Goal: Find contact information: Find contact information

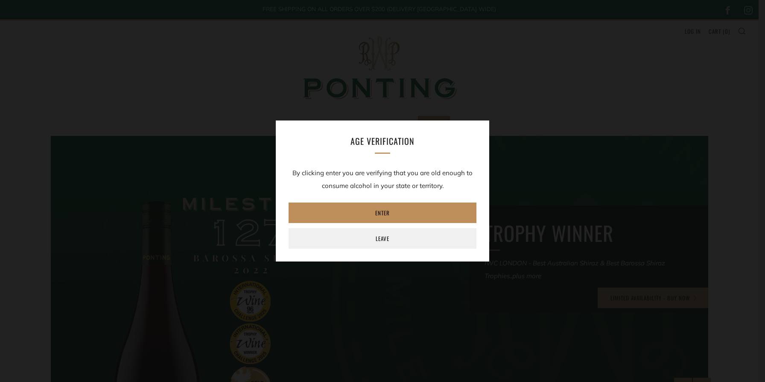
click at [406, 216] on link "Enter" at bounding box center [383, 212] width 188 height 20
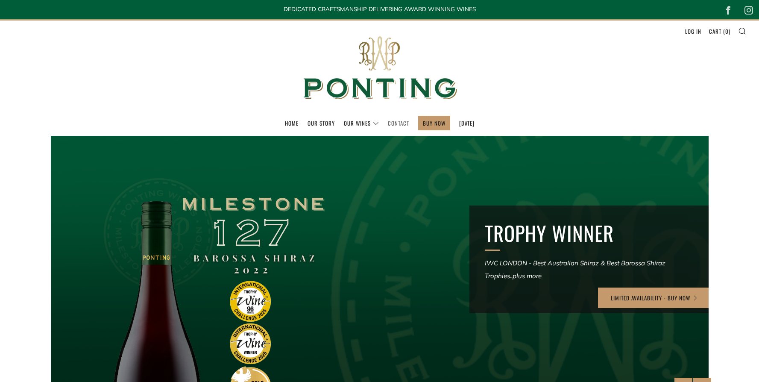
click at [398, 121] on link "Contact" at bounding box center [398, 123] width 21 height 14
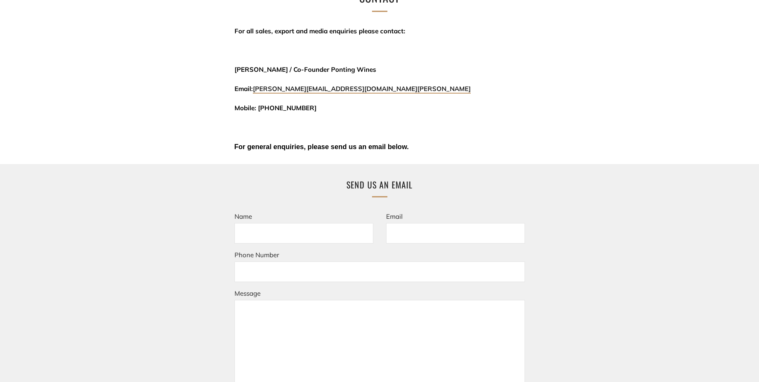
scroll to position [97, 0]
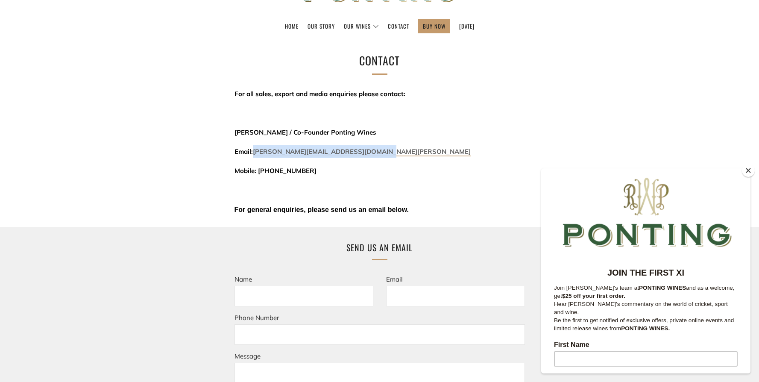
drag, startPoint x: 391, startPoint y: 154, endPoint x: 255, endPoint y: 155, distance: 135.4
click at [255, 155] on p "Email: [PERSON_NAME][EMAIL_ADDRESS][DOMAIN_NAME][PERSON_NAME]" at bounding box center [379, 151] width 290 height 13
copy link "[PERSON_NAME][EMAIL_ADDRESS][DOMAIN_NAME][PERSON_NAME]"
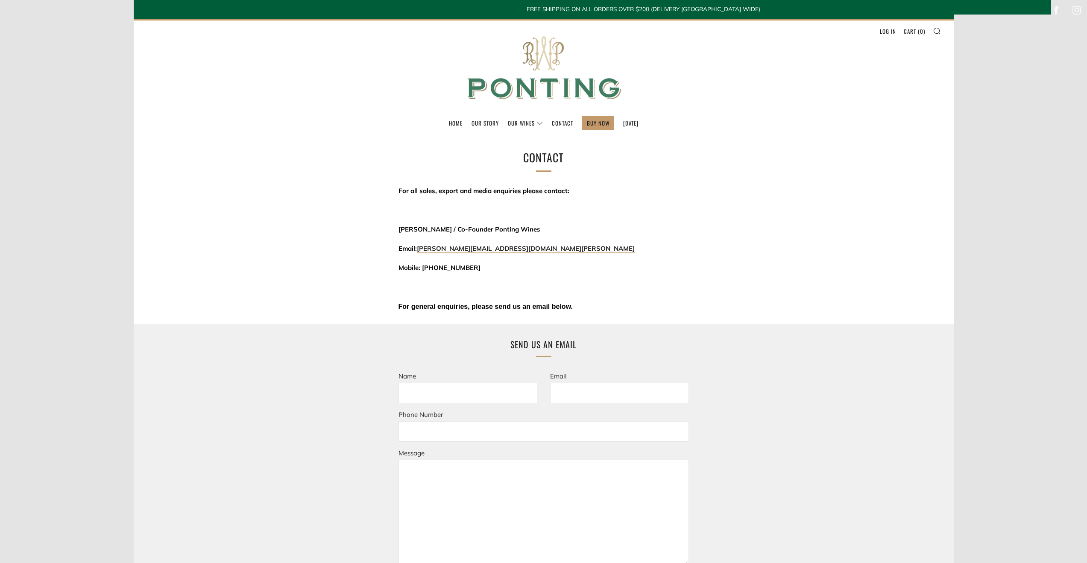
click at [519, 87] on img at bounding box center [543, 67] width 171 height 95
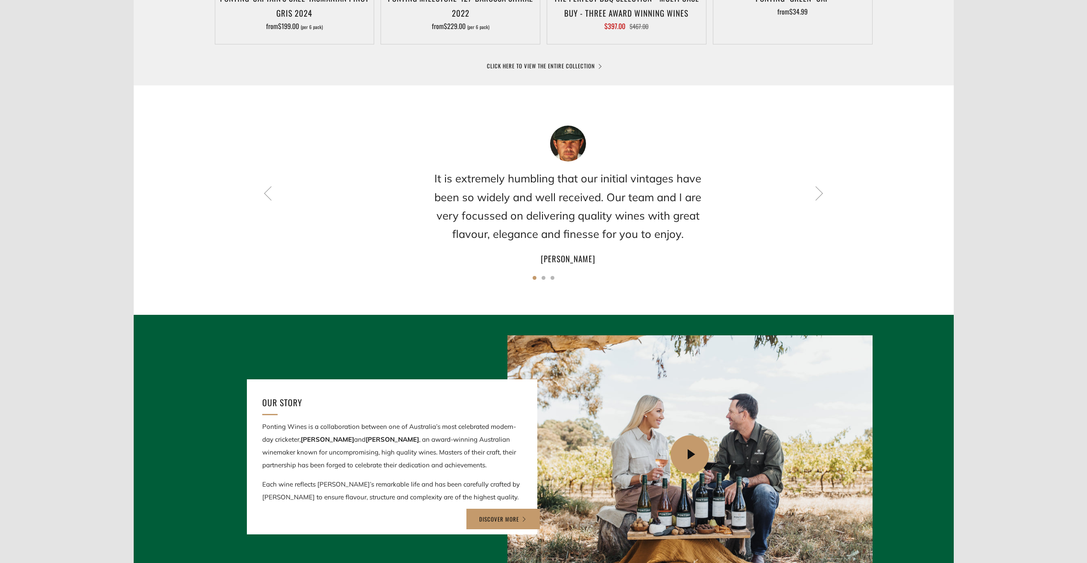
drag, startPoint x: 388, startPoint y: 172, endPoint x: 412, endPoint y: 197, distance: 34.4
click at [412, 197] on div "It is extremely humbling that our initial vintages have been so widely and well…" at bounding box center [568, 196] width 658 height 140
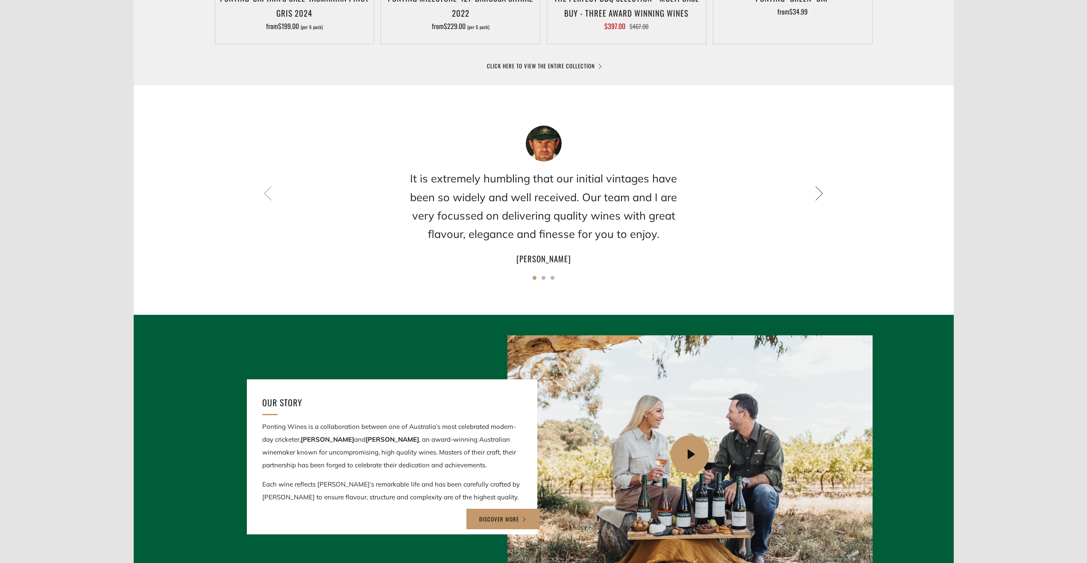
click at [819, 196] on icon at bounding box center [819, 193] width 15 height 15
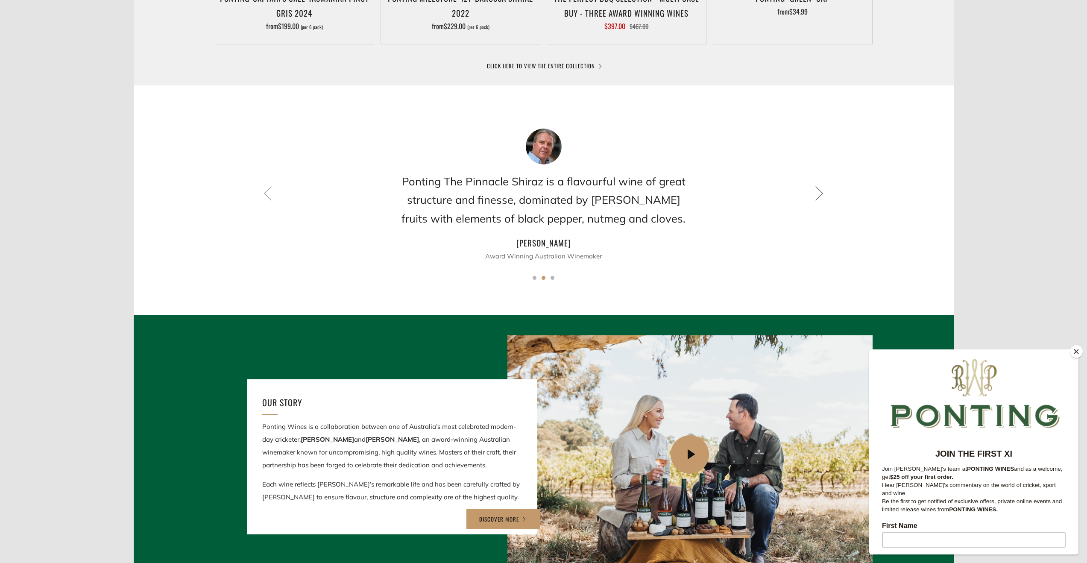
click at [819, 196] on icon at bounding box center [819, 193] width 15 height 15
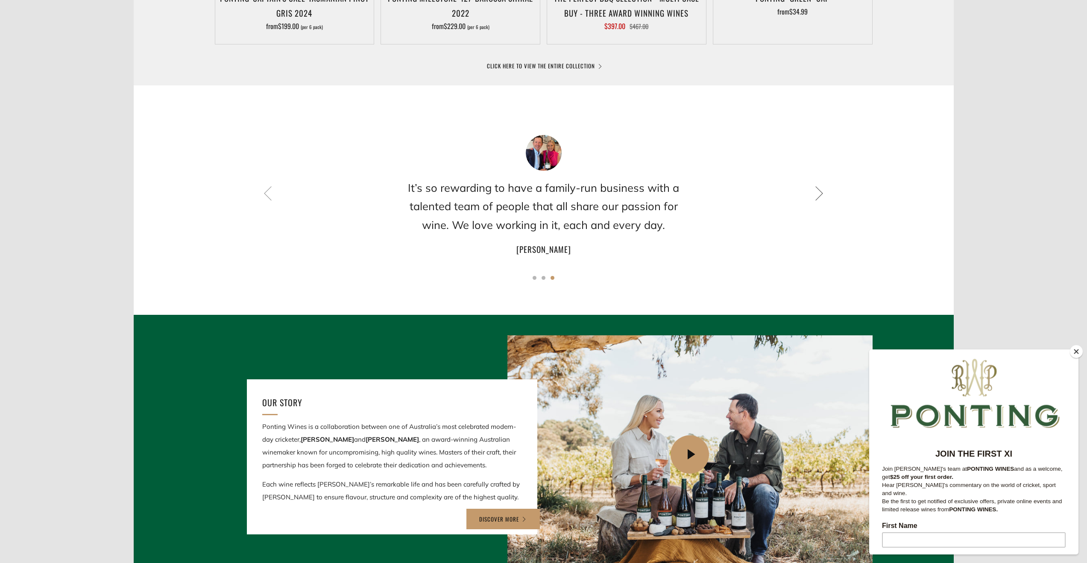
click at [819, 196] on icon at bounding box center [819, 193] width 15 height 15
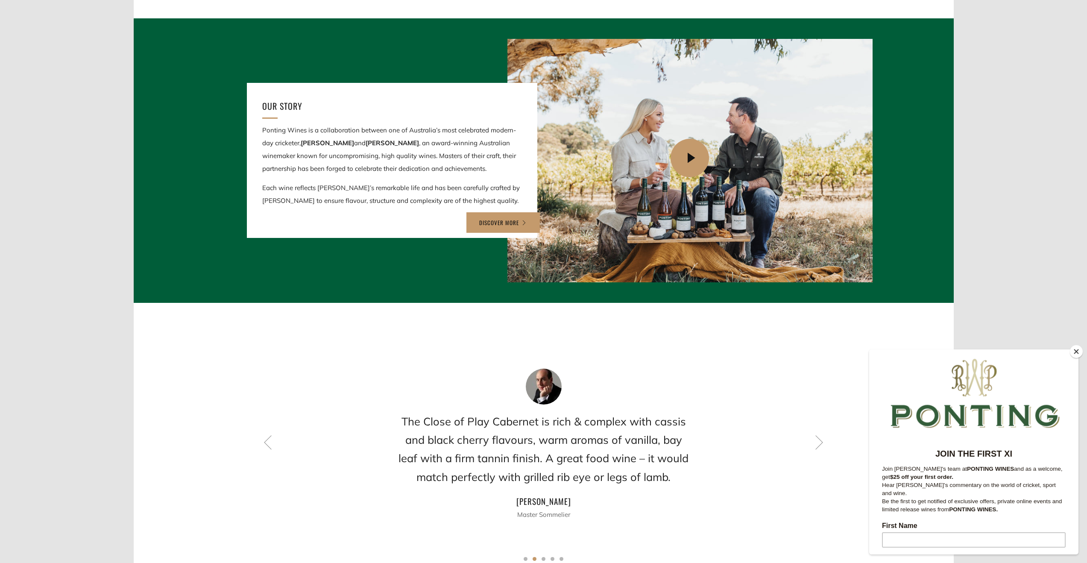
scroll to position [1048, 0]
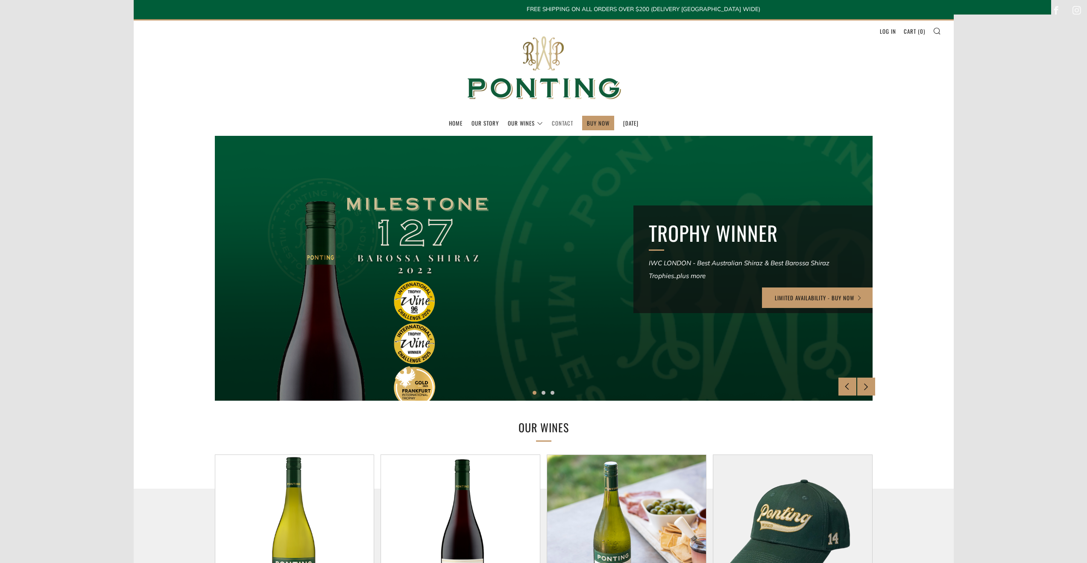
click at [552, 123] on link "Contact" at bounding box center [562, 123] width 21 height 14
